Goal: Find specific page/section

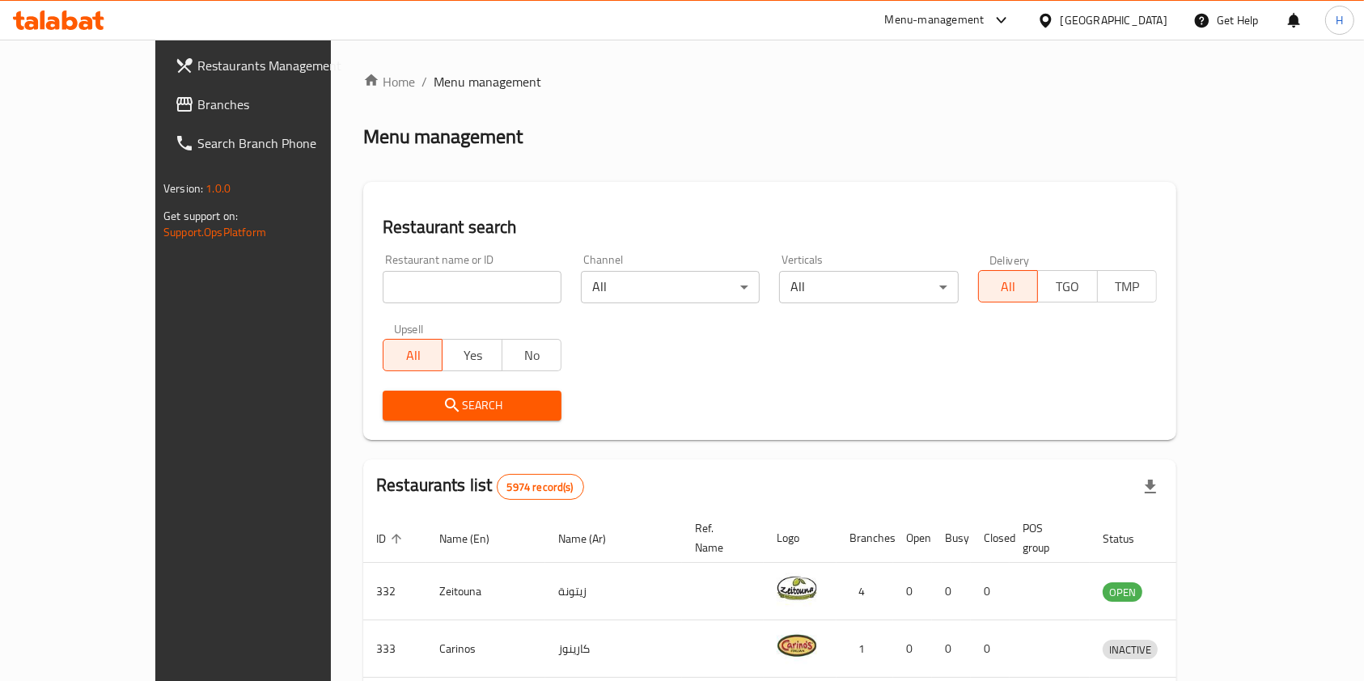
click at [410, 303] on div "Restaurant name or ID Restaurant name or ID" at bounding box center [472, 278] width 198 height 69
click at [410, 290] on input "search" at bounding box center [472, 287] width 179 height 32
type input "[PERSON_NAME]"
click button "Search" at bounding box center [472, 406] width 179 height 30
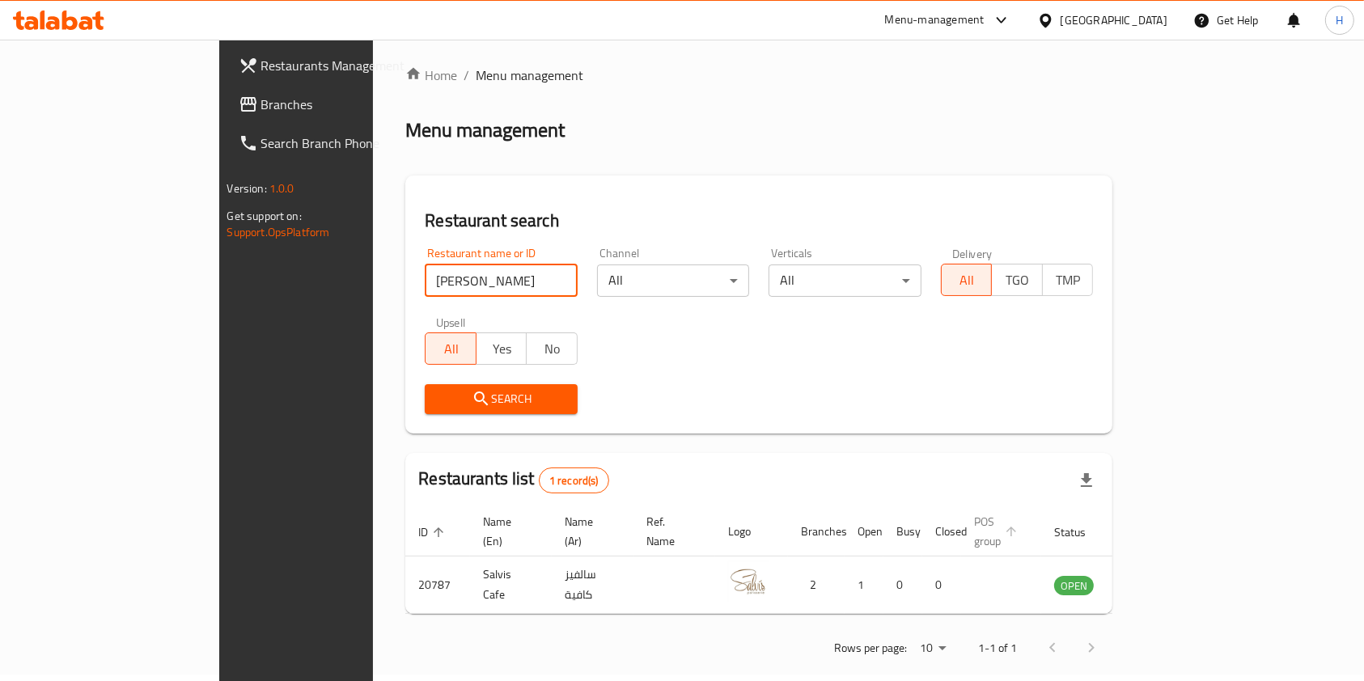
scroll to position [8, 0]
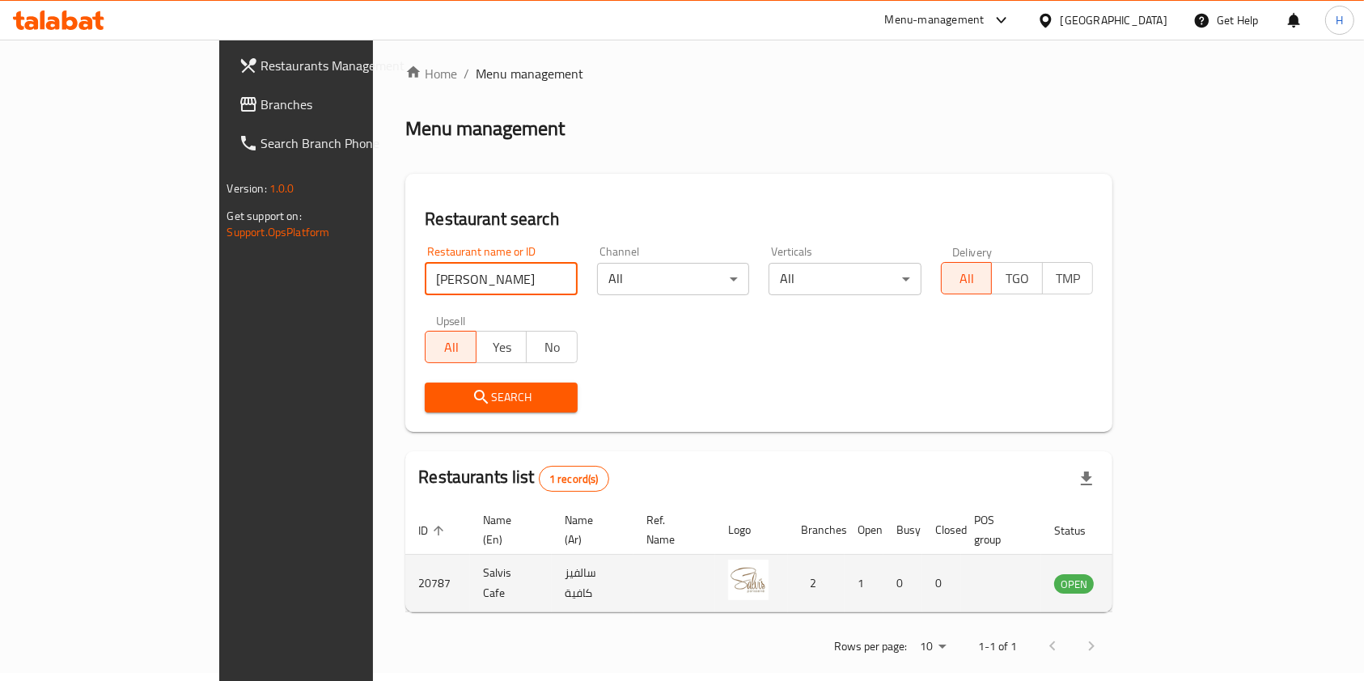
click at [1169, 574] on link "enhanced table" at bounding box center [1154, 583] width 30 height 19
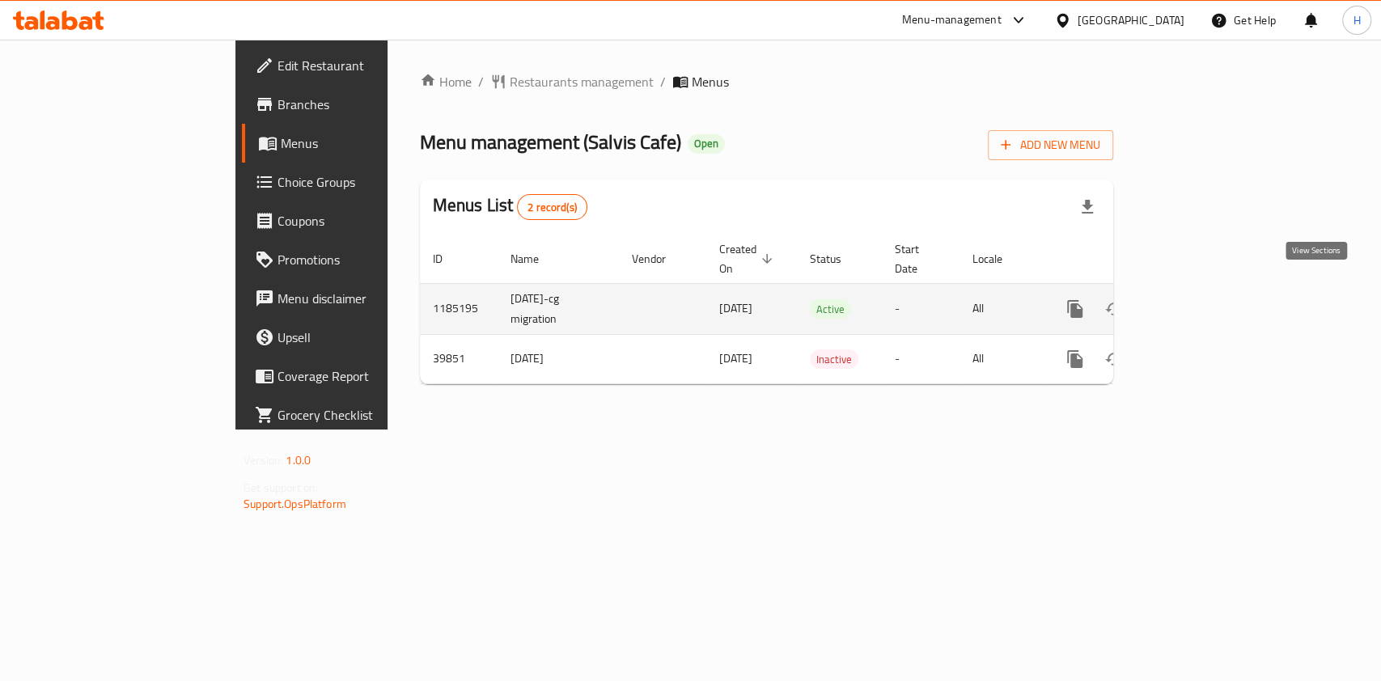
click at [1199, 302] on icon "enhanced table" at bounding box center [1191, 309] width 15 height 15
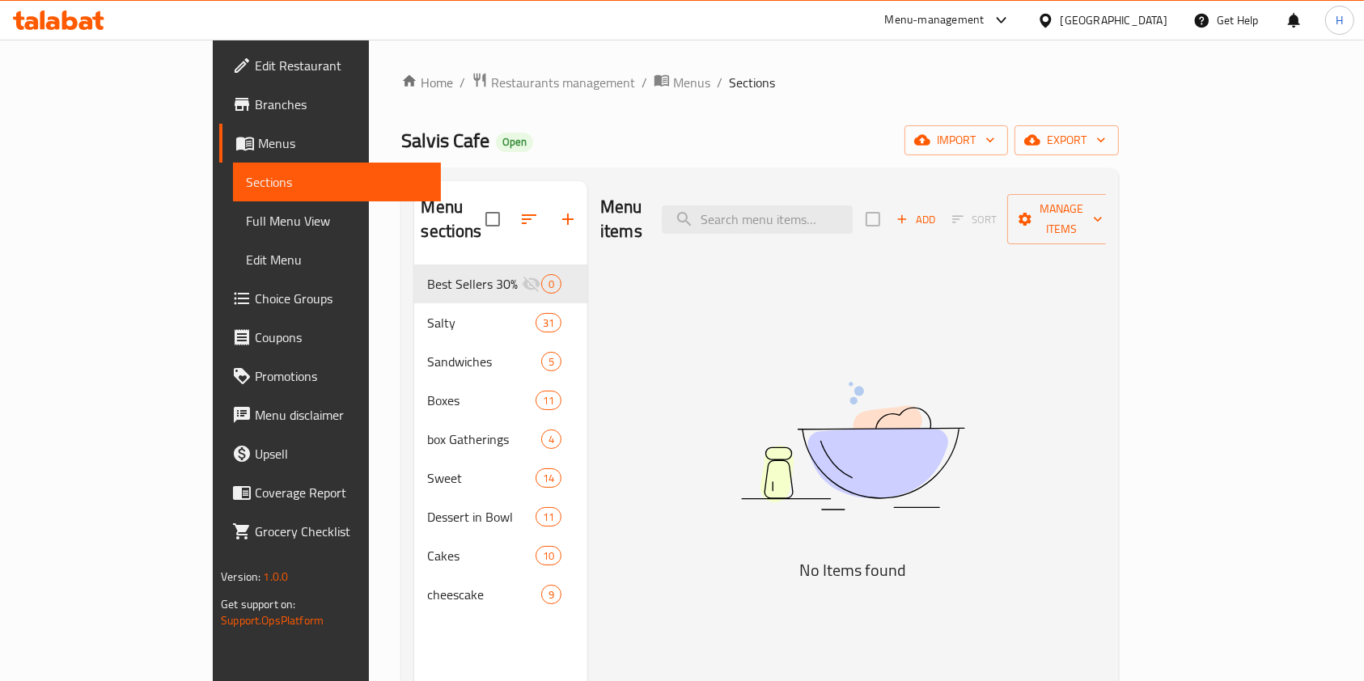
click at [57, 15] on icon at bounding box center [58, 20] width 91 height 19
